Goal: Task Accomplishment & Management: Manage account settings

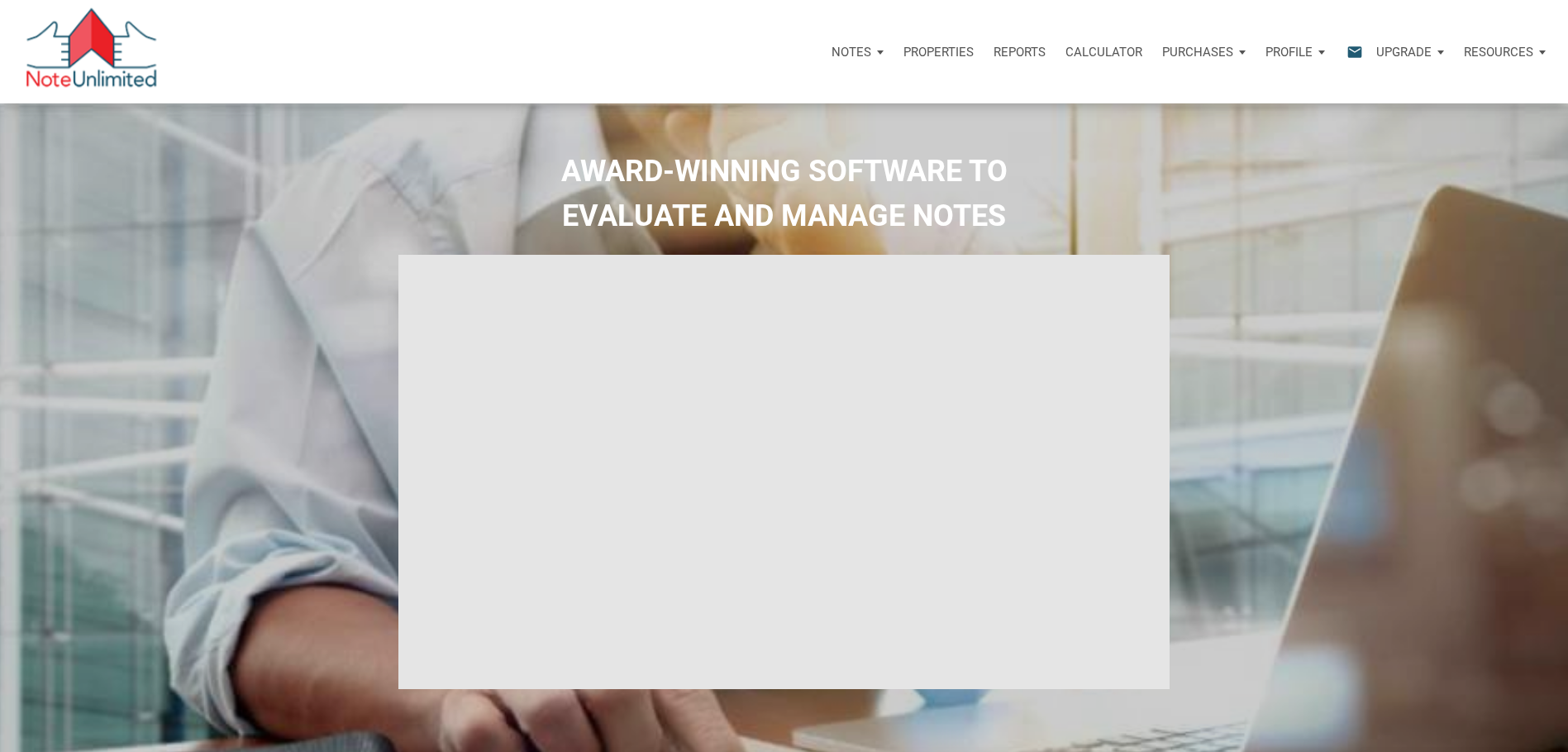
select select
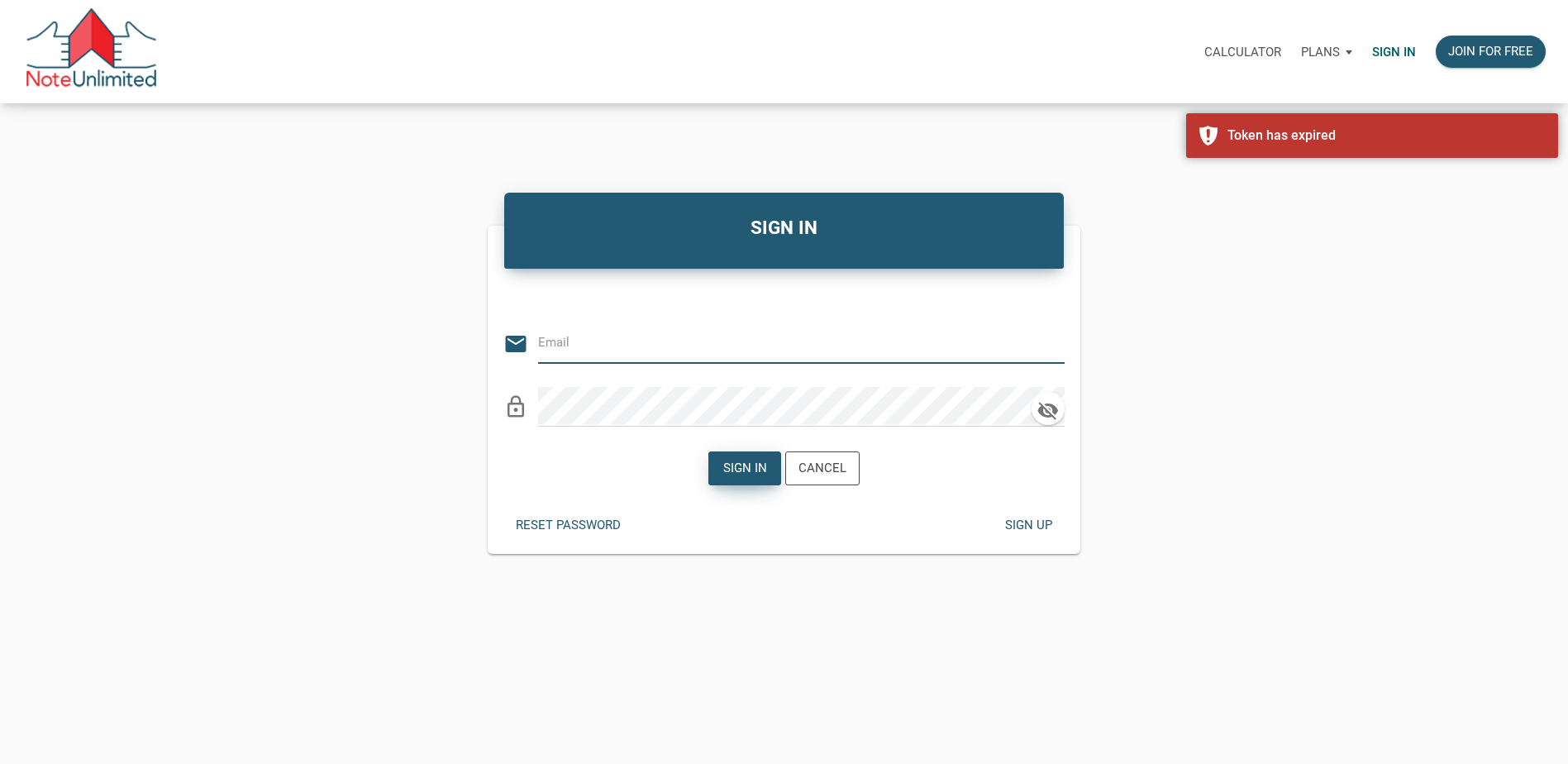
type input "[PERSON_NAME][EMAIL_ADDRESS][DOMAIN_NAME]"
click at [729, 470] on div "Sign in" at bounding box center [744, 468] width 43 height 19
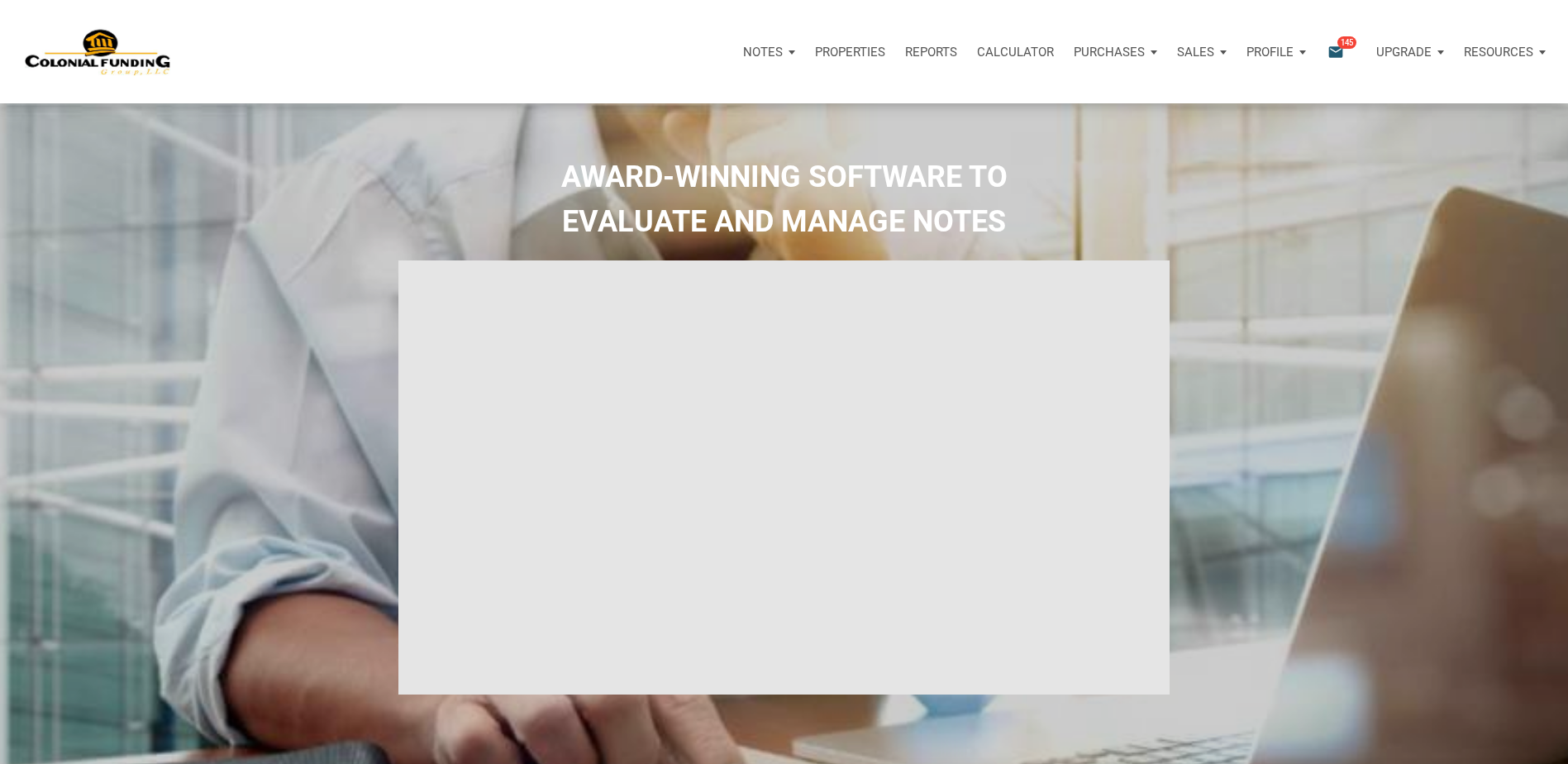
type input "Introduction to new features"
select select
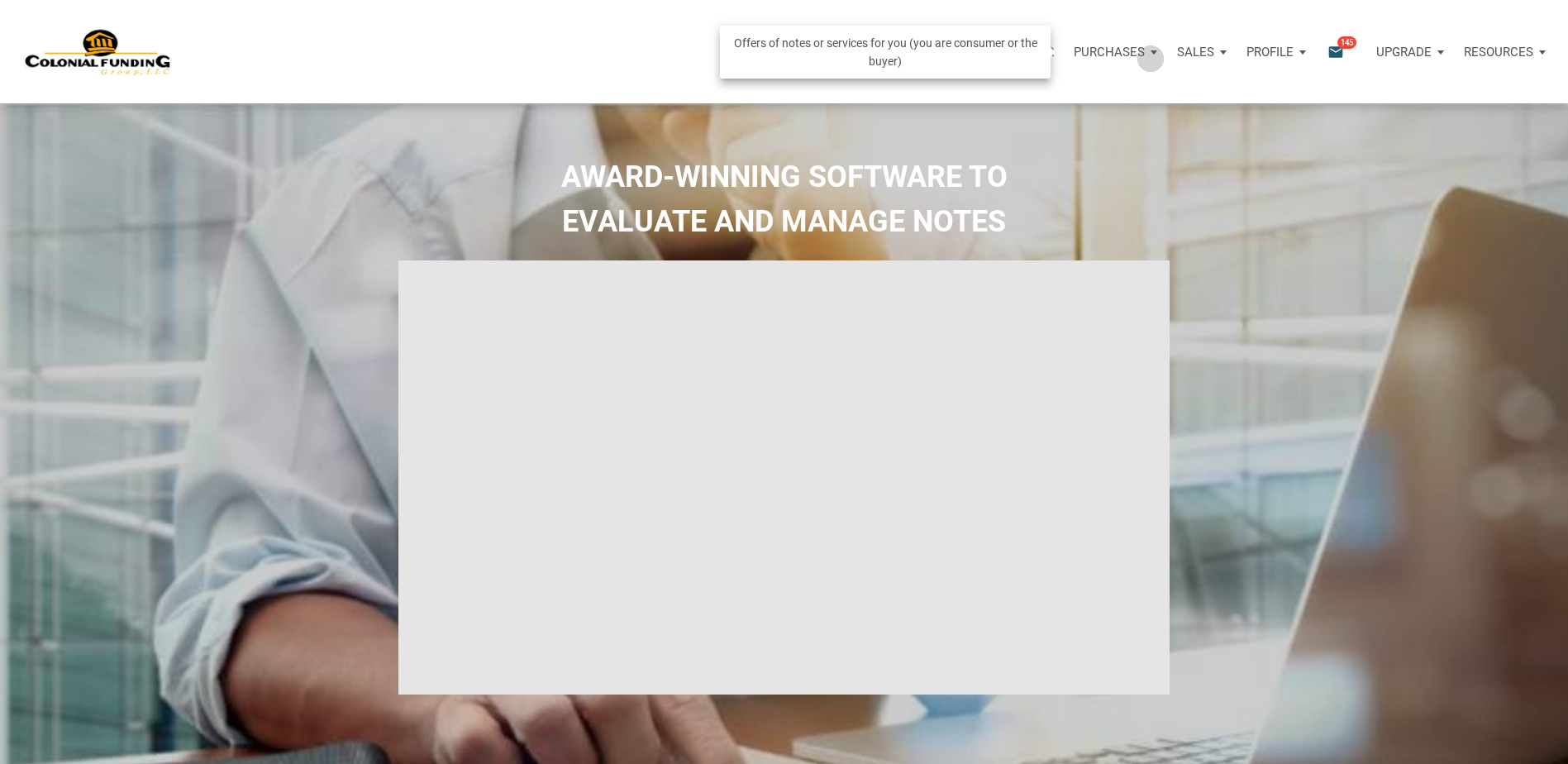
click at [1151, 58] on div "Purchases" at bounding box center [1115, 52] width 104 height 50
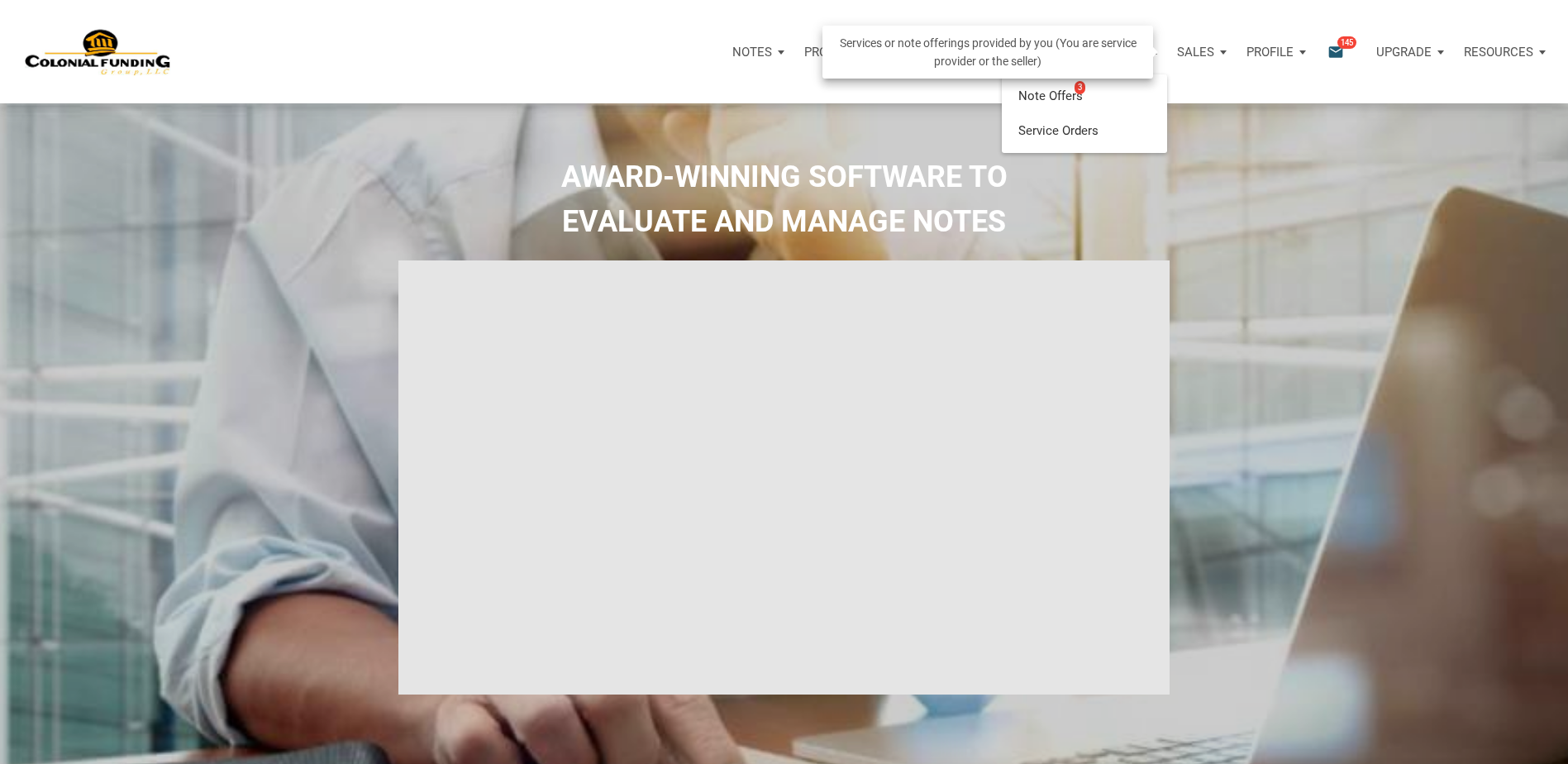
click at [1220, 49] on div "Sales" at bounding box center [1202, 52] width 69 height 50
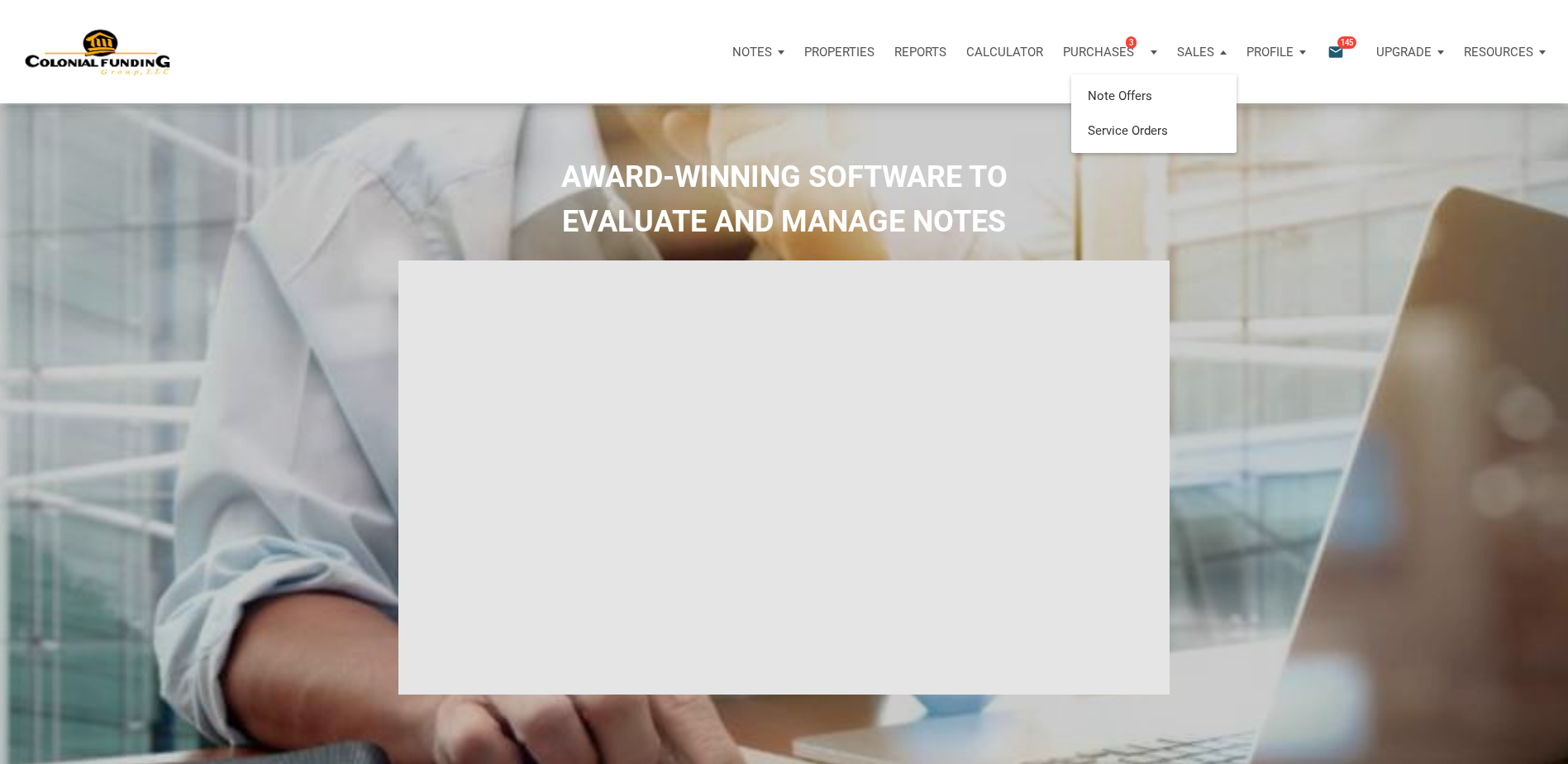
click at [1183, 15] on div "Notes Dashboard Transactions Properties Reports Calculator Purchases 3 Note Off…" at bounding box center [790, 51] width 1556 height 104
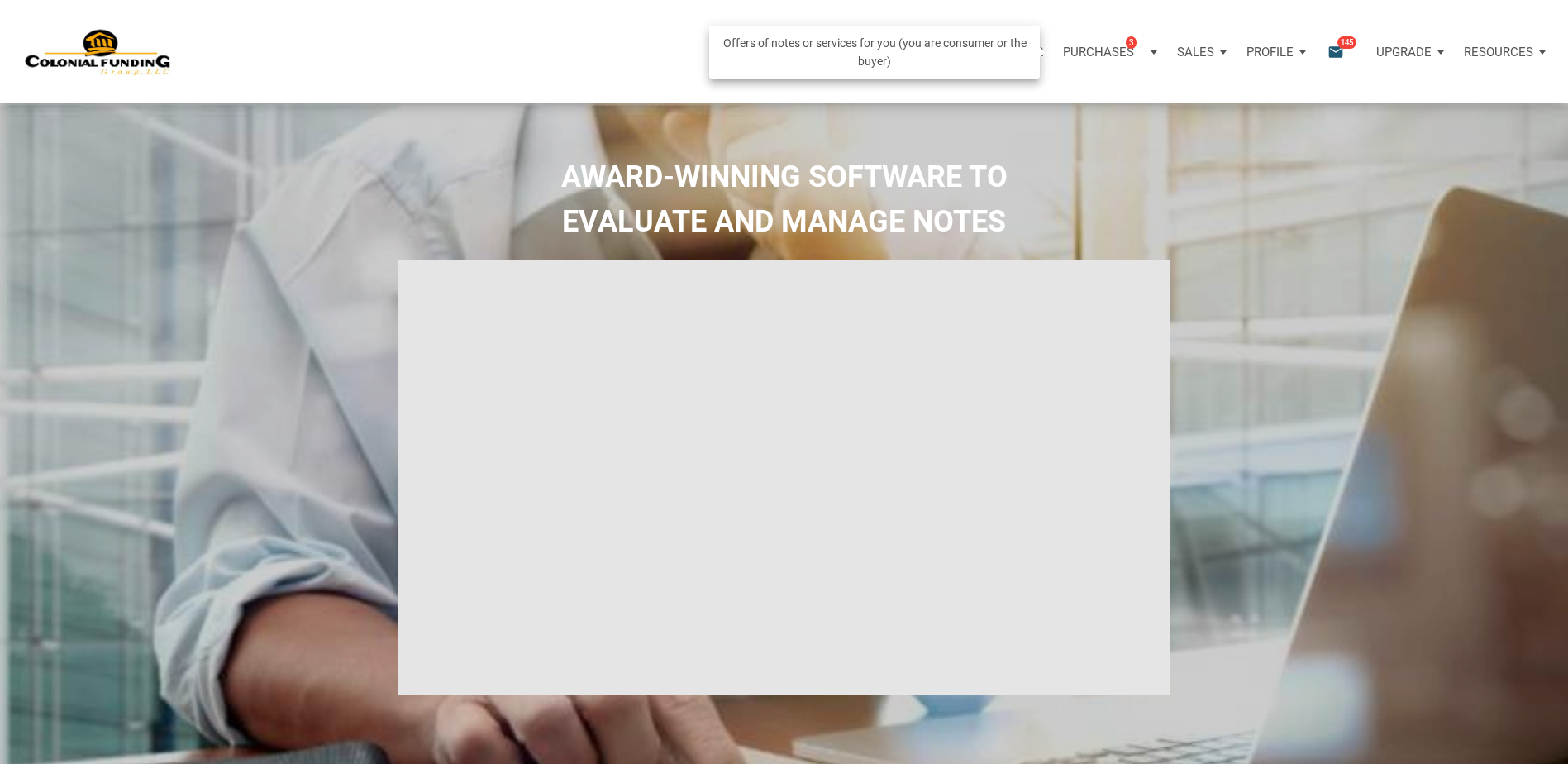
click at [1104, 47] on p "Purchases" at bounding box center [1098, 51] width 71 height 15
click at [1049, 92] on link "Note Offers 3" at bounding box center [1084, 97] width 157 height 34
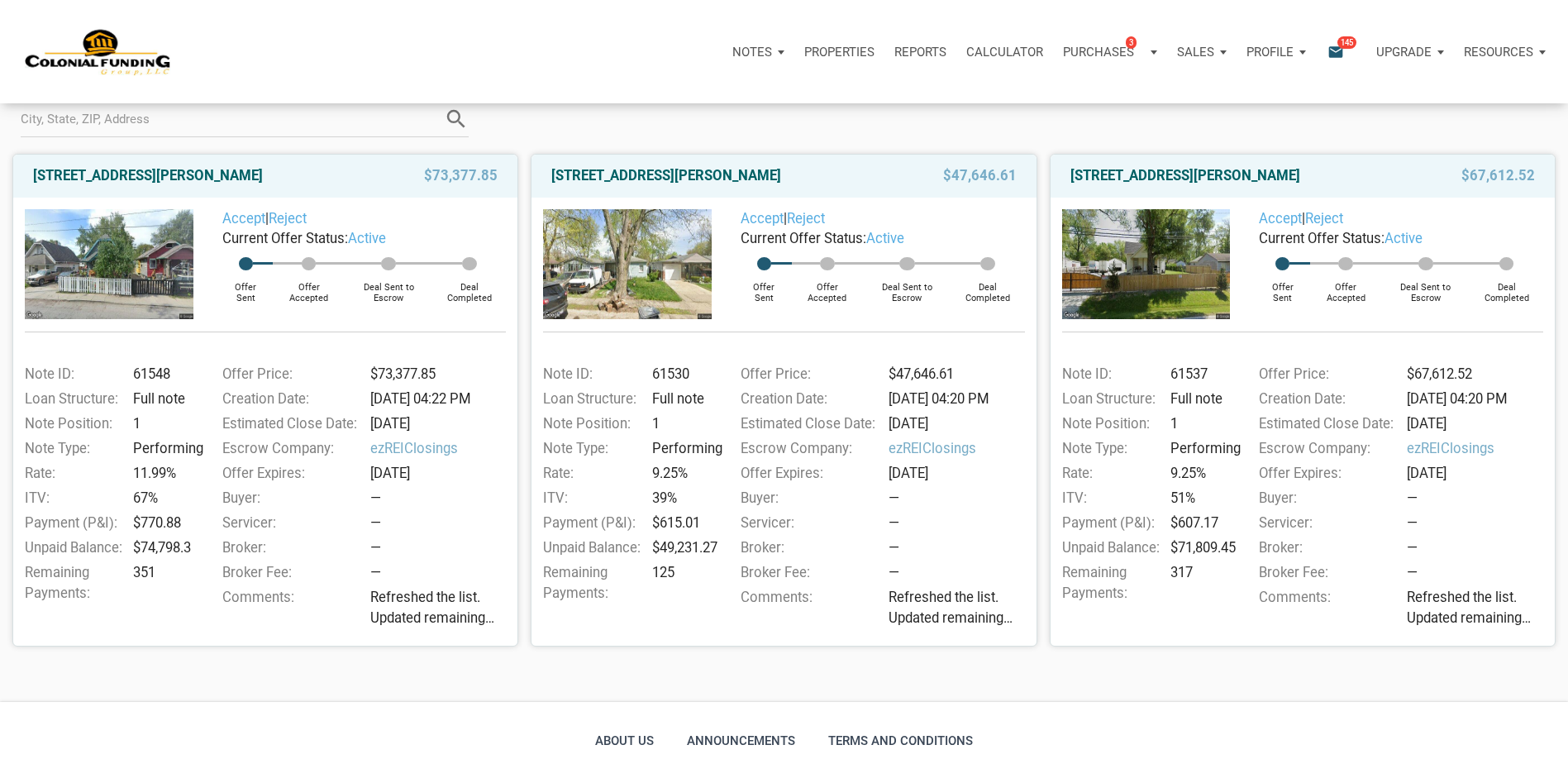
scroll to position [331, 0]
